Goal: Task Accomplishment & Management: Use online tool/utility

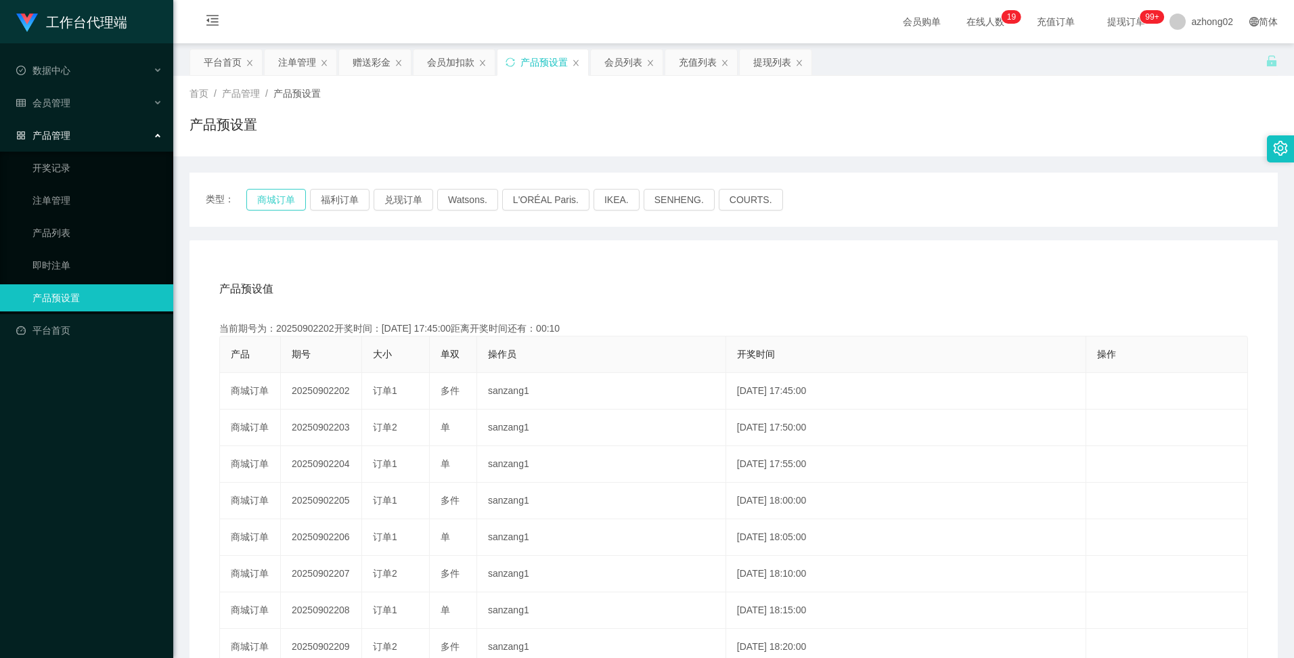
click at [269, 199] on button "商城订单" at bounding box center [276, 200] width 60 height 22
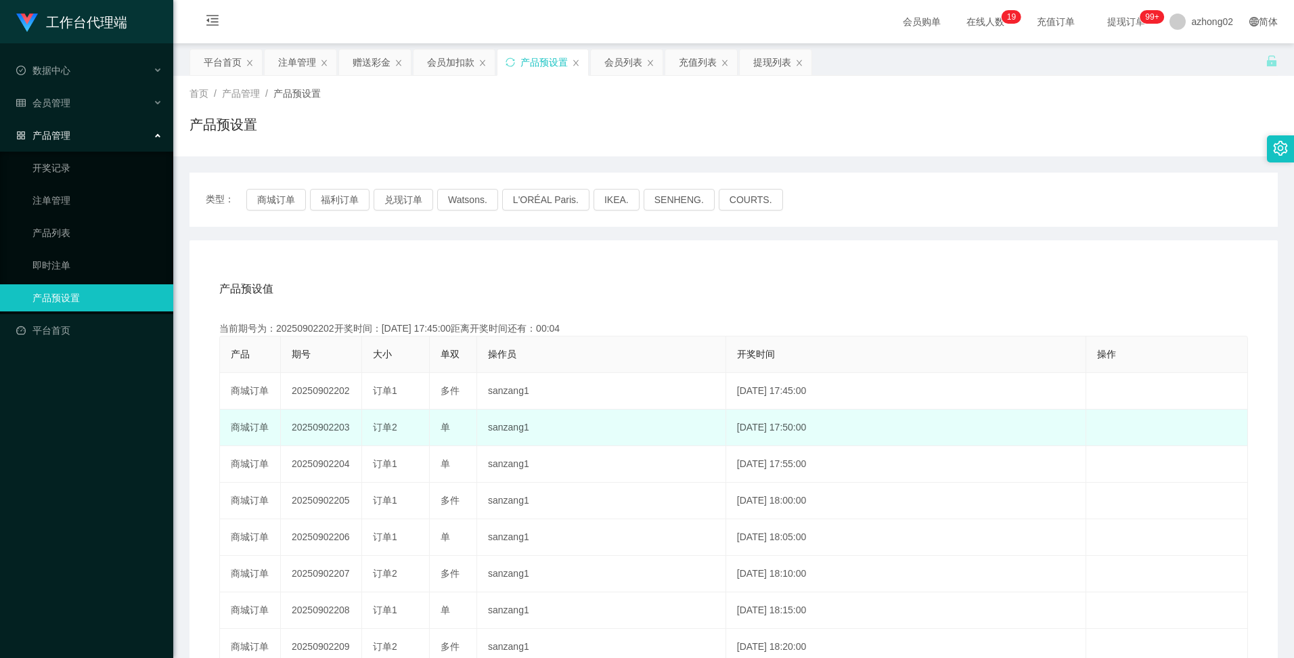
click at [309, 427] on td "20250902203" at bounding box center [321, 427] width 81 height 37
copy td "20250902203"
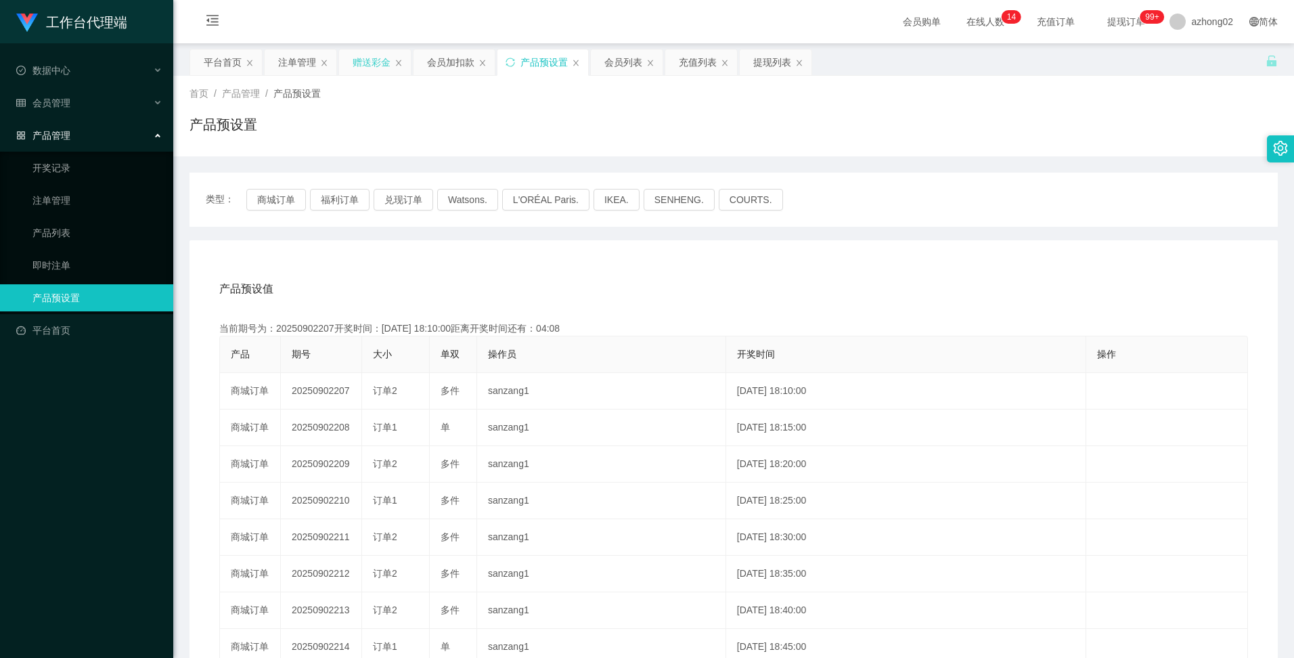
click at [368, 61] on div "赠送彩金" at bounding box center [372, 62] width 38 height 26
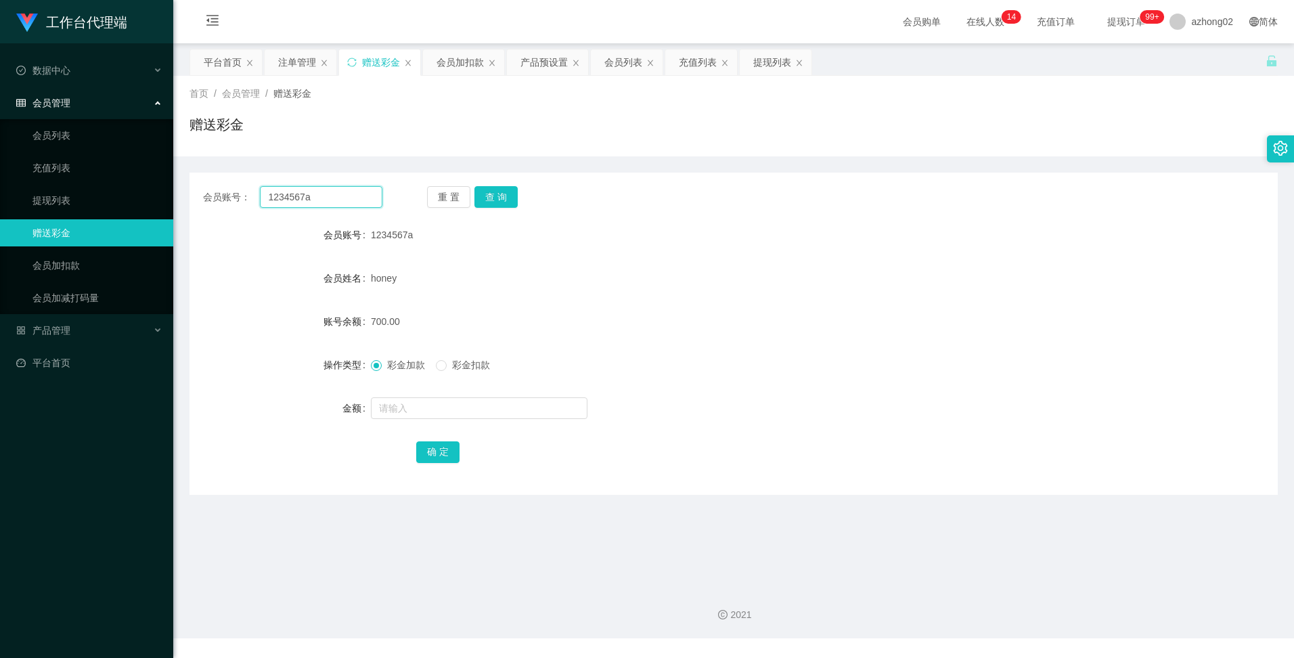
drag, startPoint x: 334, startPoint y: 199, endPoint x: 256, endPoint y: 185, distance: 79.0
click at [256, 185] on div "会员账号： 1234567a 重 置 查 询 会员账号 1234567a 会员姓名 honey 账号余额 700.00 操作类型 彩金加款 彩金扣款 金额 确…" at bounding box center [733, 334] width 1088 height 322
paste input "Vincent7107"
type input "Vincent7107"
click at [493, 198] on button "查 询" at bounding box center [495, 197] width 43 height 22
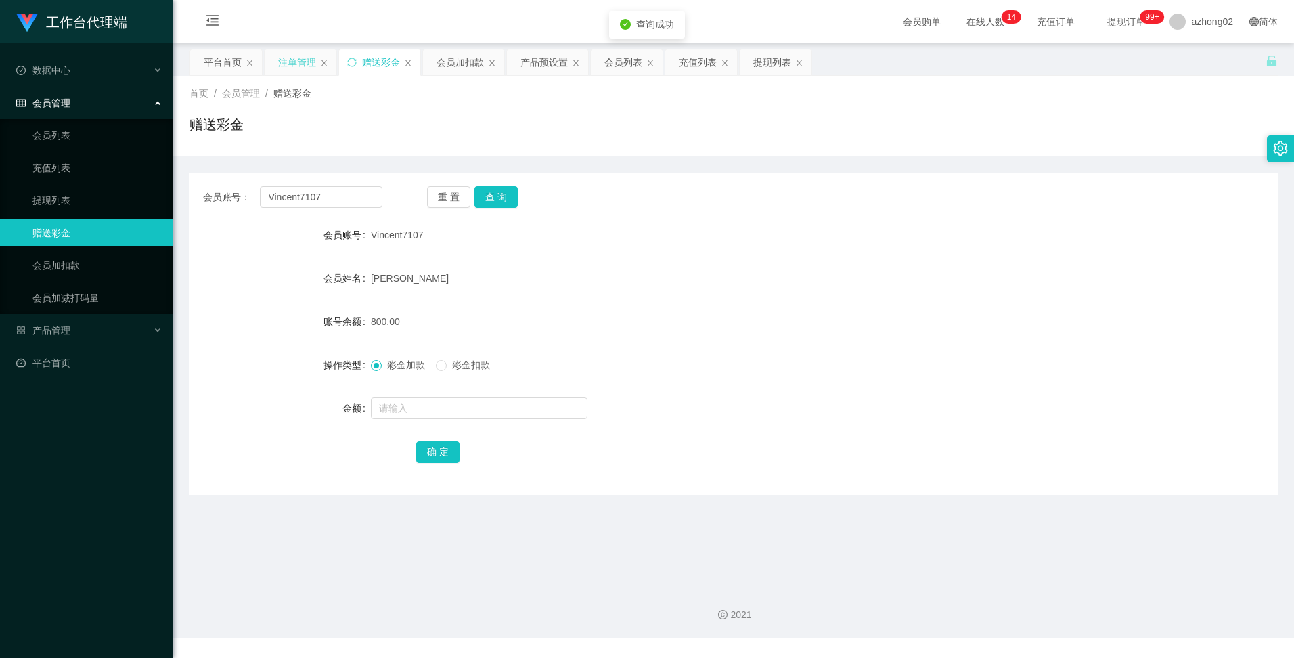
click at [311, 64] on div "注单管理" at bounding box center [297, 62] width 38 height 26
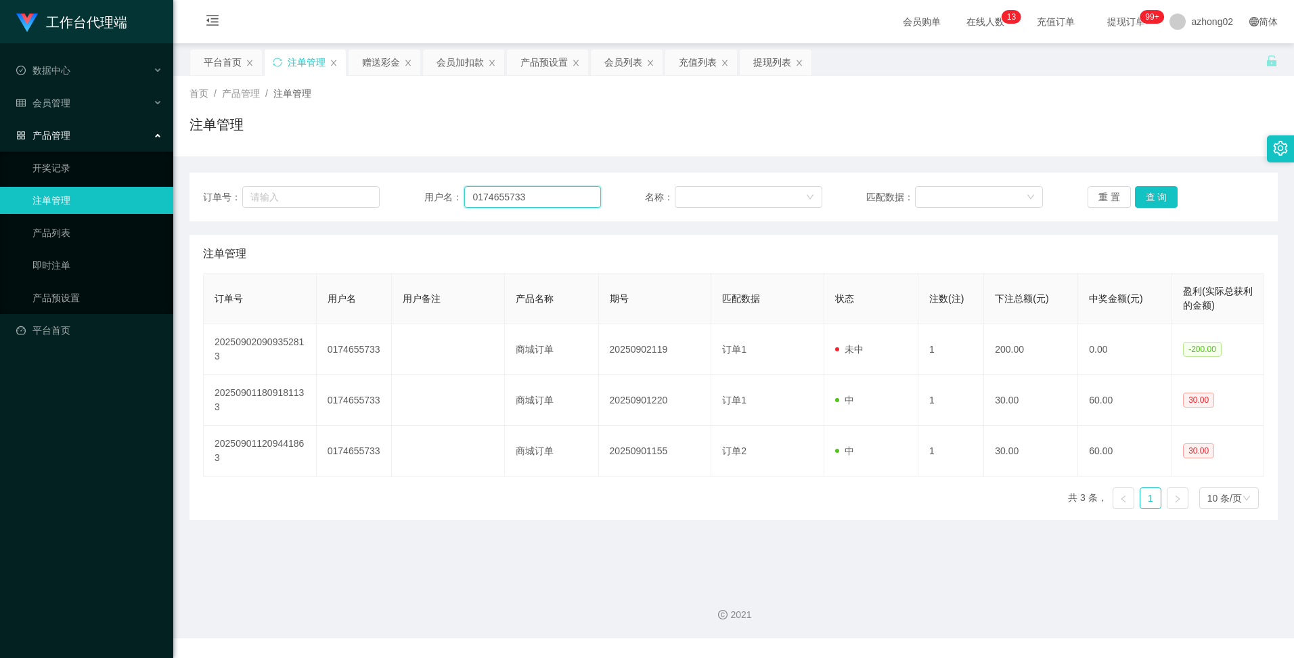
drag, startPoint x: 535, startPoint y: 198, endPoint x: 453, endPoint y: 191, distance: 81.5
click at [455, 191] on div "用户名： 0174655733" at bounding box center [512, 197] width 177 height 22
click at [451, 191] on span "用户名：" at bounding box center [444, 197] width 41 height 14
drag, startPoint x: 541, startPoint y: 192, endPoint x: 420, endPoint y: 199, distance: 122.0
click at [442, 189] on div "用户名： 0174655733" at bounding box center [512, 197] width 177 height 22
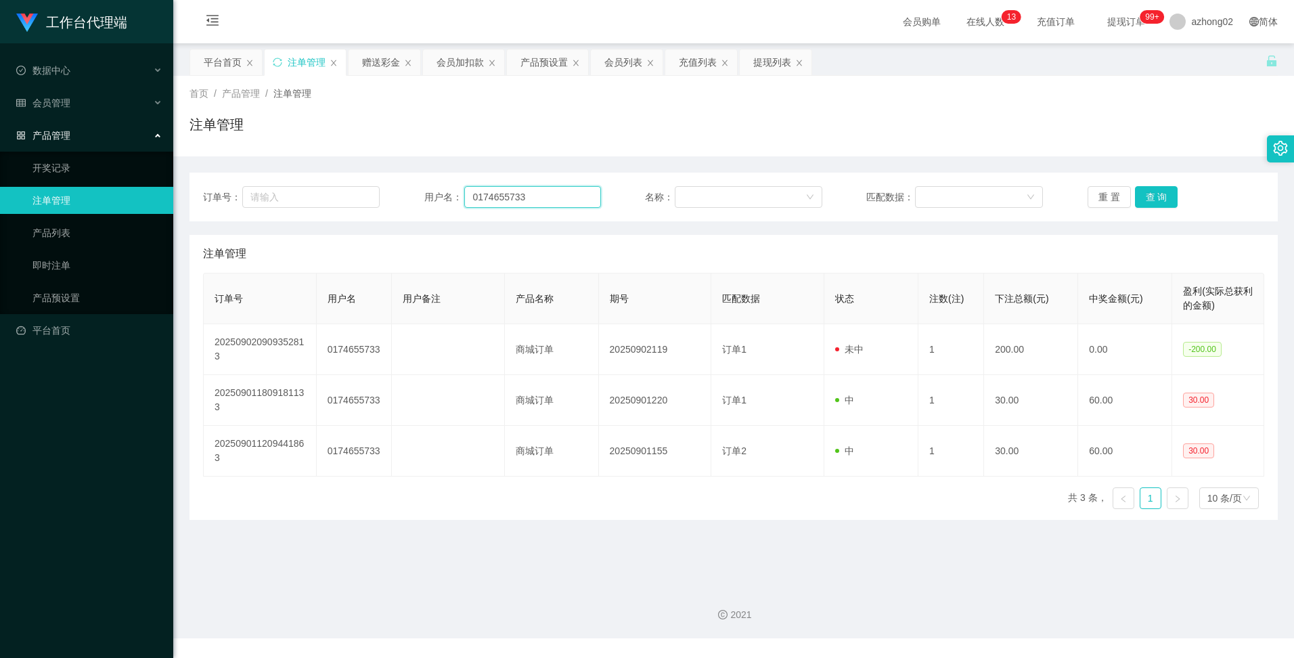
paste input "Vincent7107"
type input "Vincent7107"
click at [1164, 201] on button "查 询" at bounding box center [1156, 197] width 43 height 22
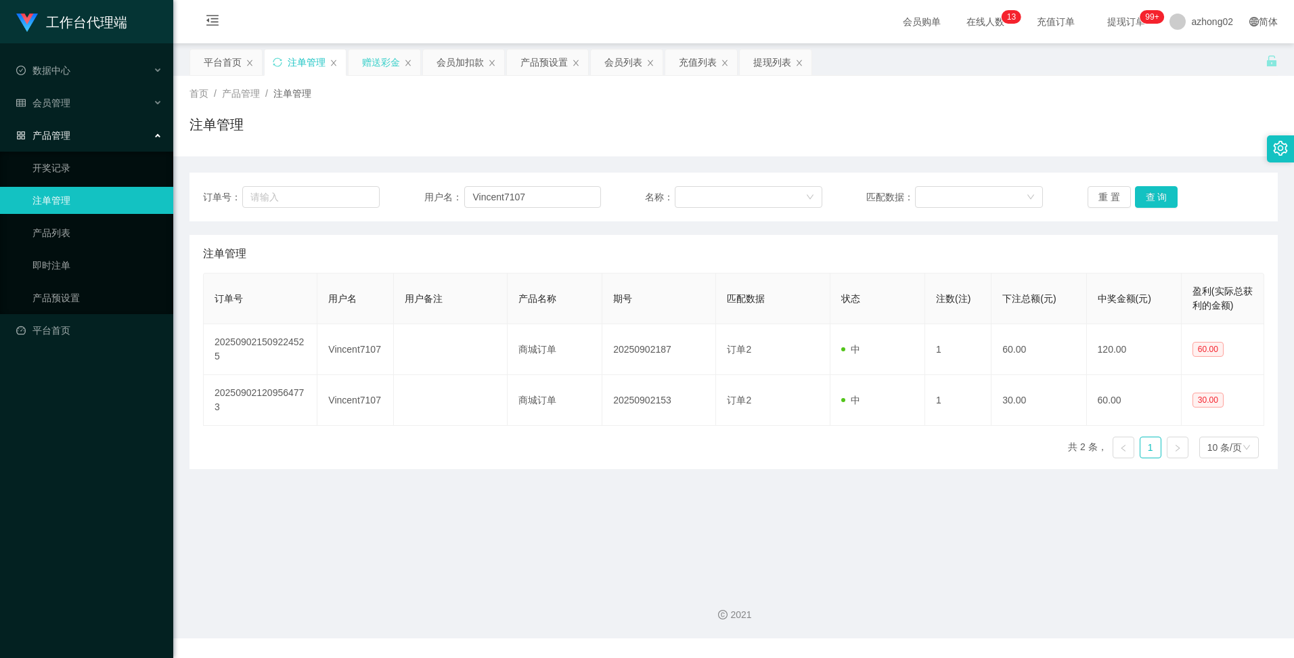
drag, startPoint x: 396, startPoint y: 58, endPoint x: 384, endPoint y: 70, distance: 16.8
click at [389, 60] on div "赠送彩金" at bounding box center [381, 62] width 38 height 26
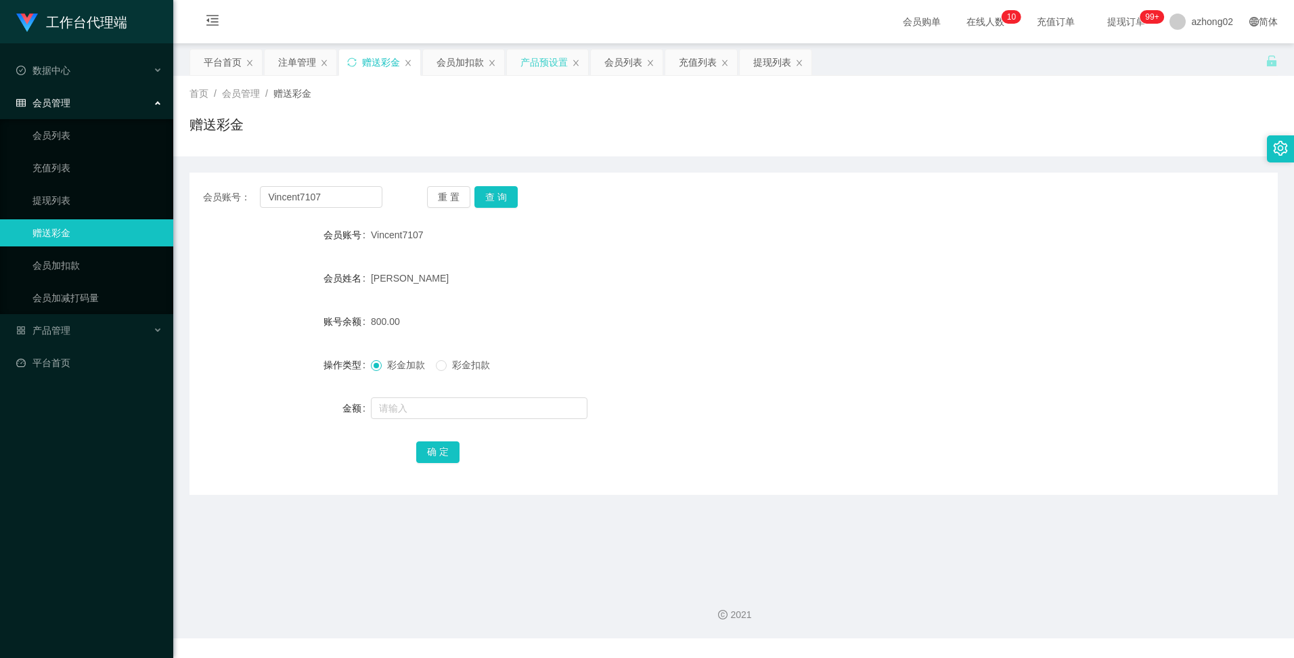
click at [547, 63] on div "产品预设置" at bounding box center [543, 62] width 47 height 26
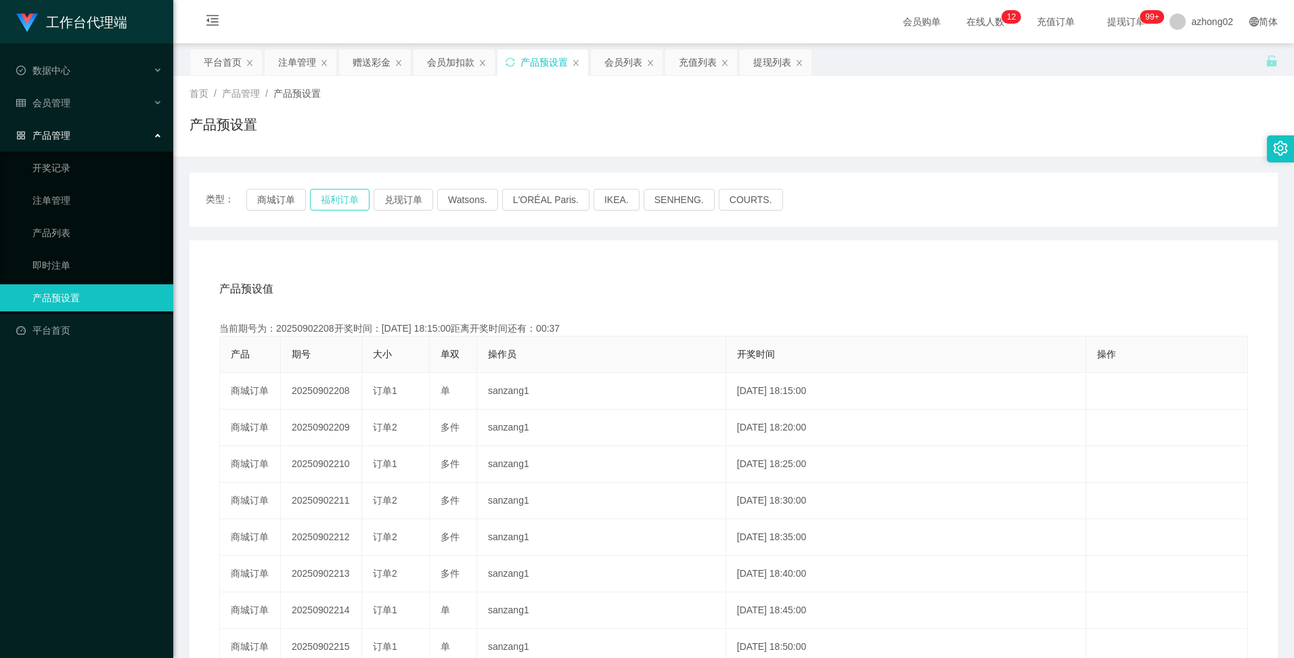
click at [334, 203] on button "福利订单" at bounding box center [340, 200] width 60 height 22
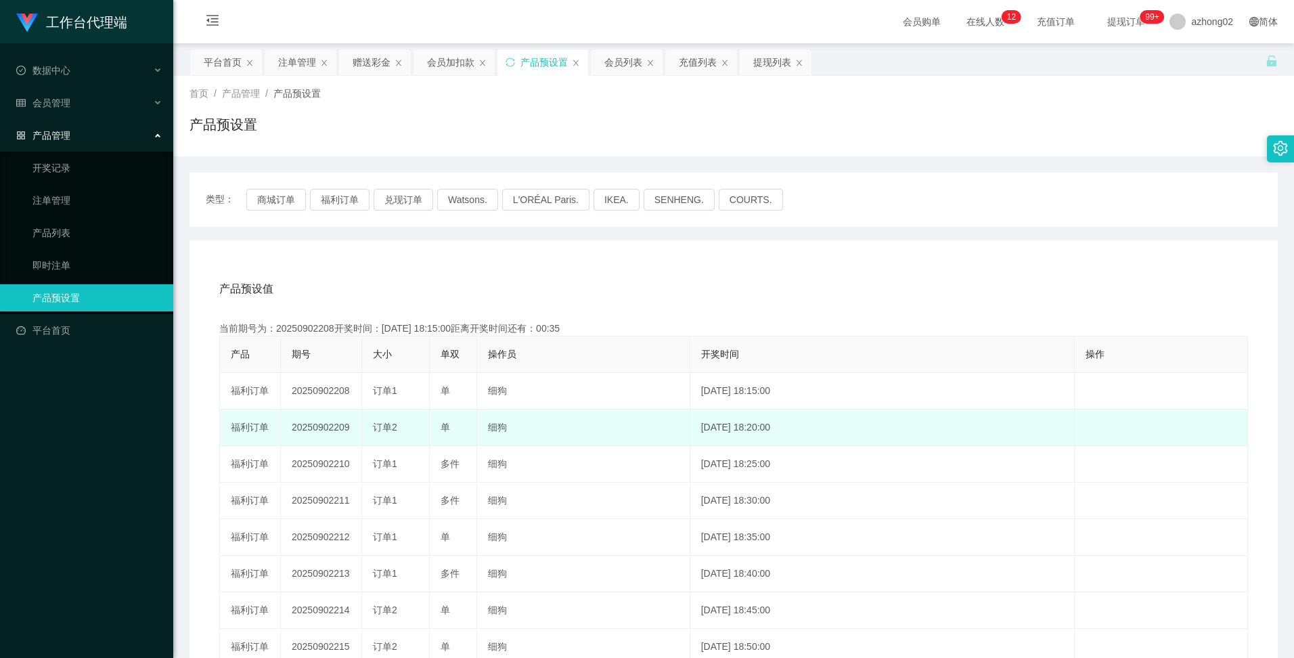
click at [311, 427] on td "20250902209" at bounding box center [321, 427] width 81 height 37
copy td "20250902209"
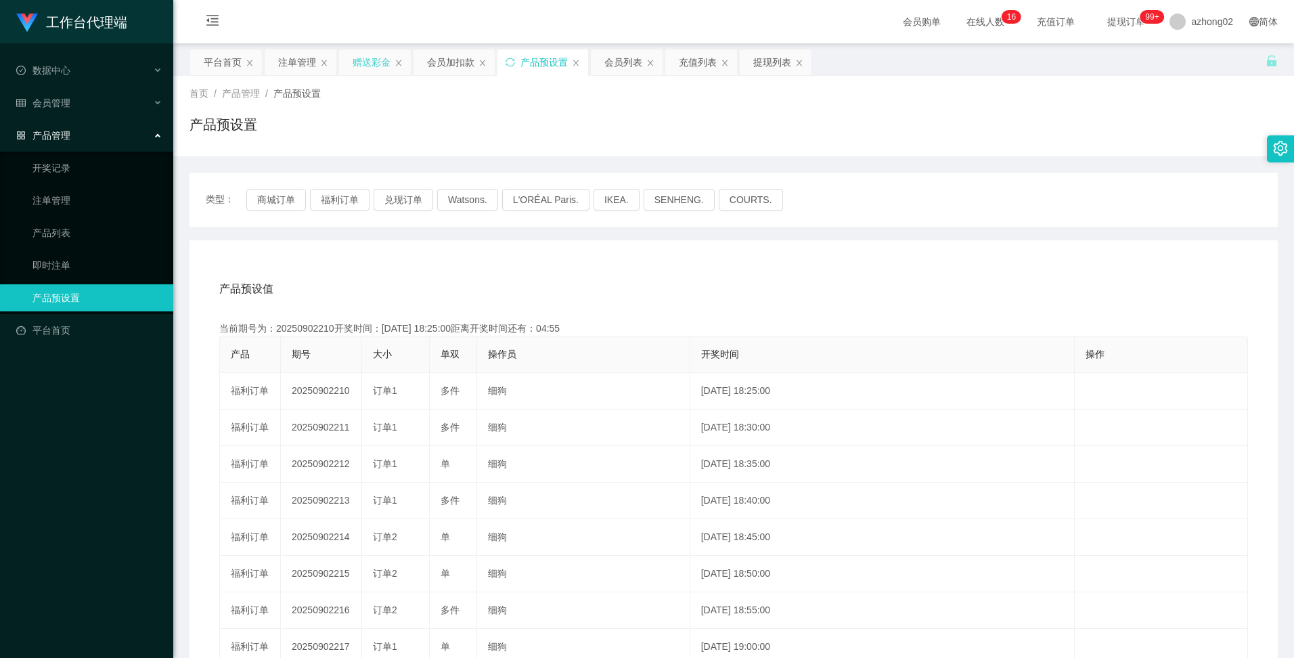
click at [367, 64] on div "赠送彩金" at bounding box center [372, 62] width 38 height 26
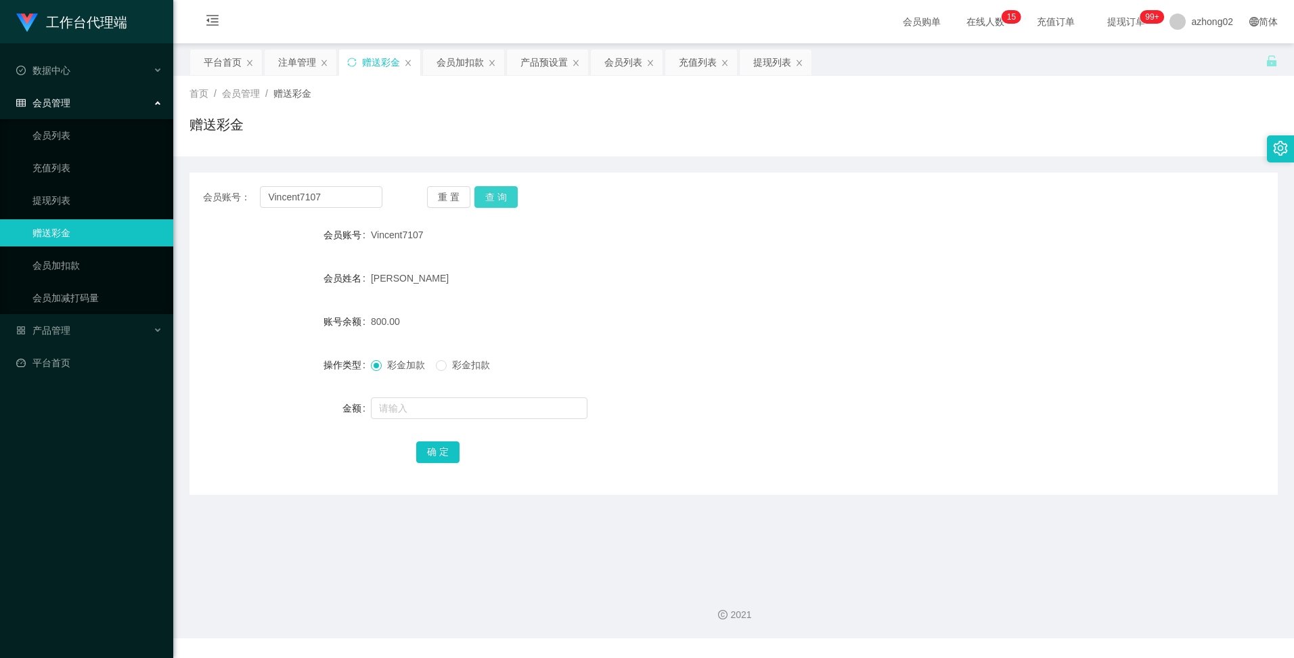
click at [487, 196] on button "查 询" at bounding box center [495, 197] width 43 height 22
